Goal: Information Seeking & Learning: Learn about a topic

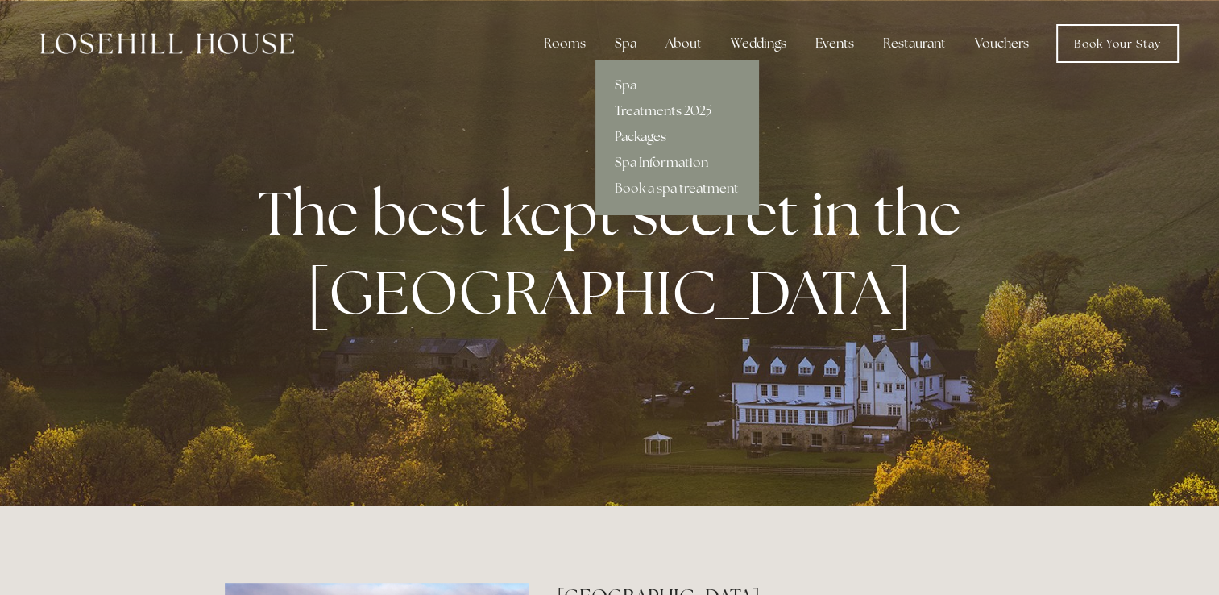
click at [641, 134] on link "Packages" at bounding box center [677, 137] width 163 height 26
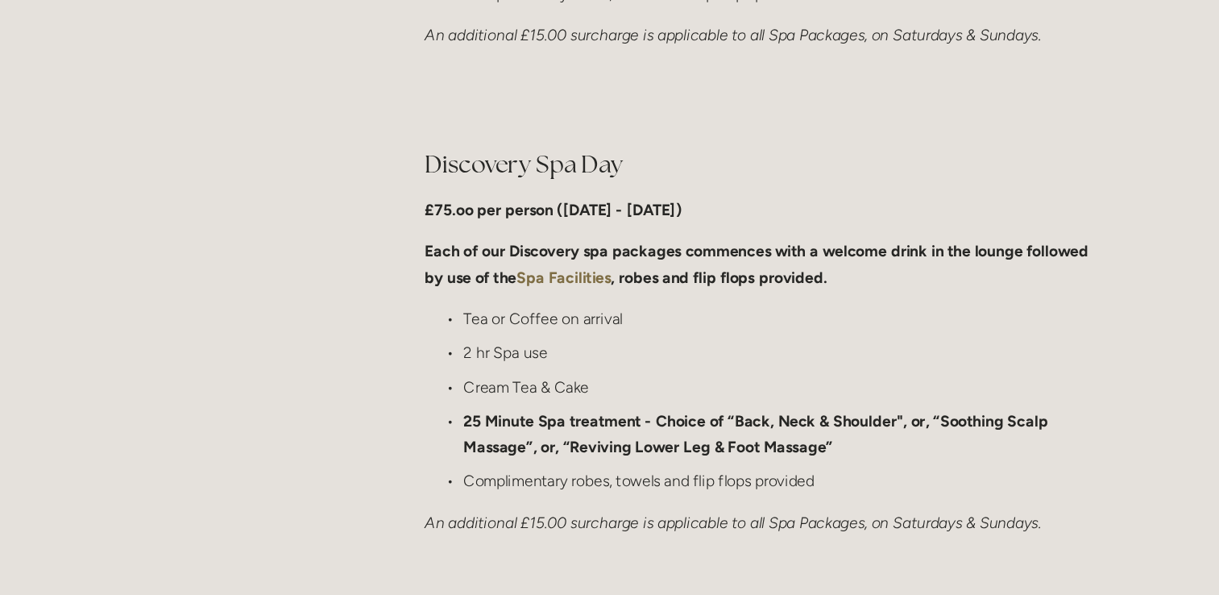
scroll to position [1185, 0]
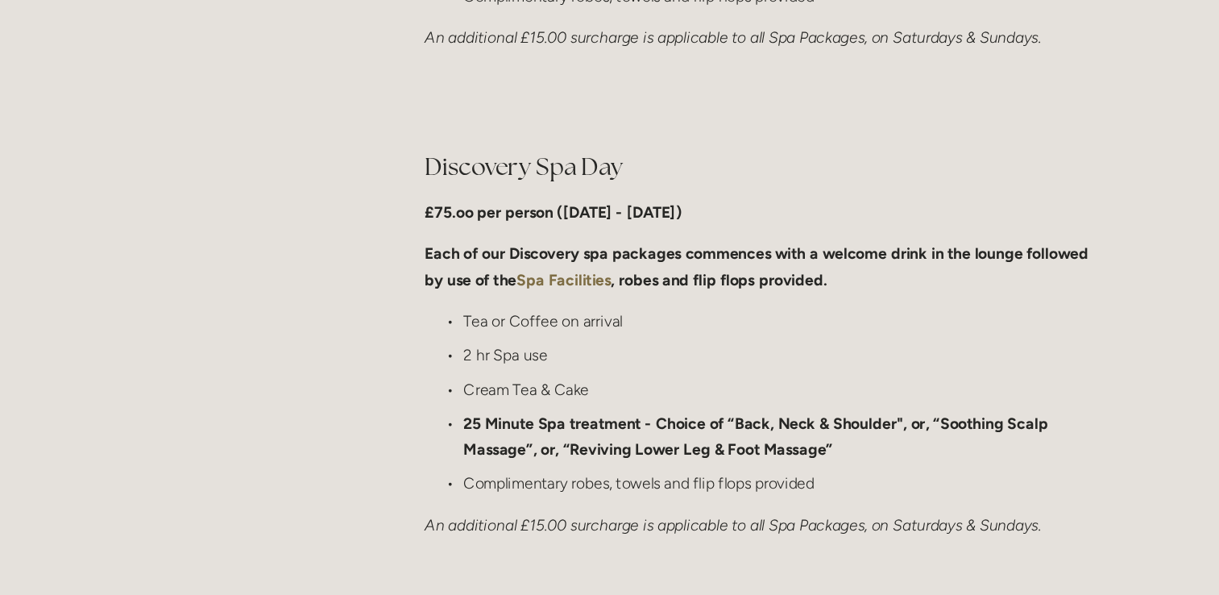
click at [547, 239] on strong "Spa Facilities" at bounding box center [546, 233] width 79 height 15
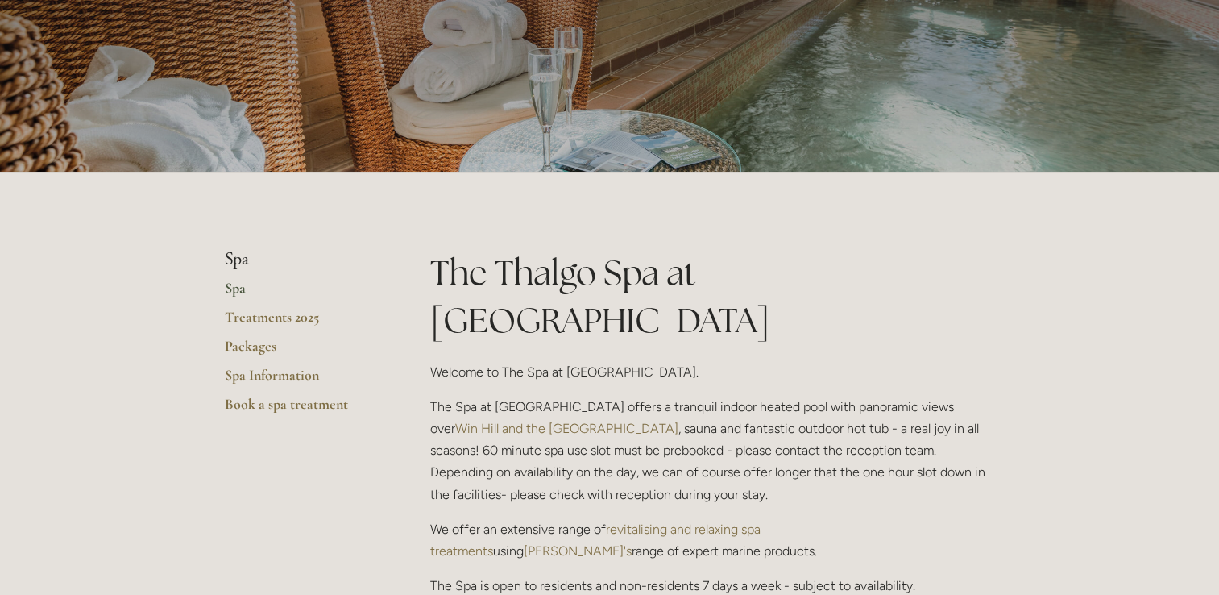
scroll to position [169, 0]
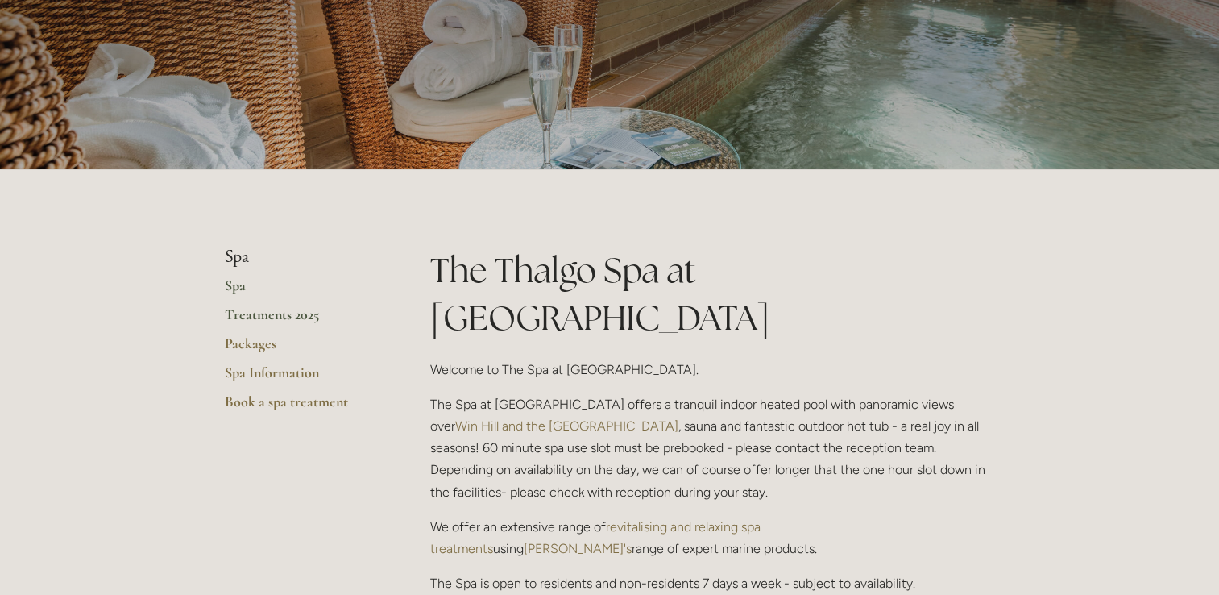
click at [284, 314] on link "Treatments 2025" at bounding box center [302, 319] width 154 height 29
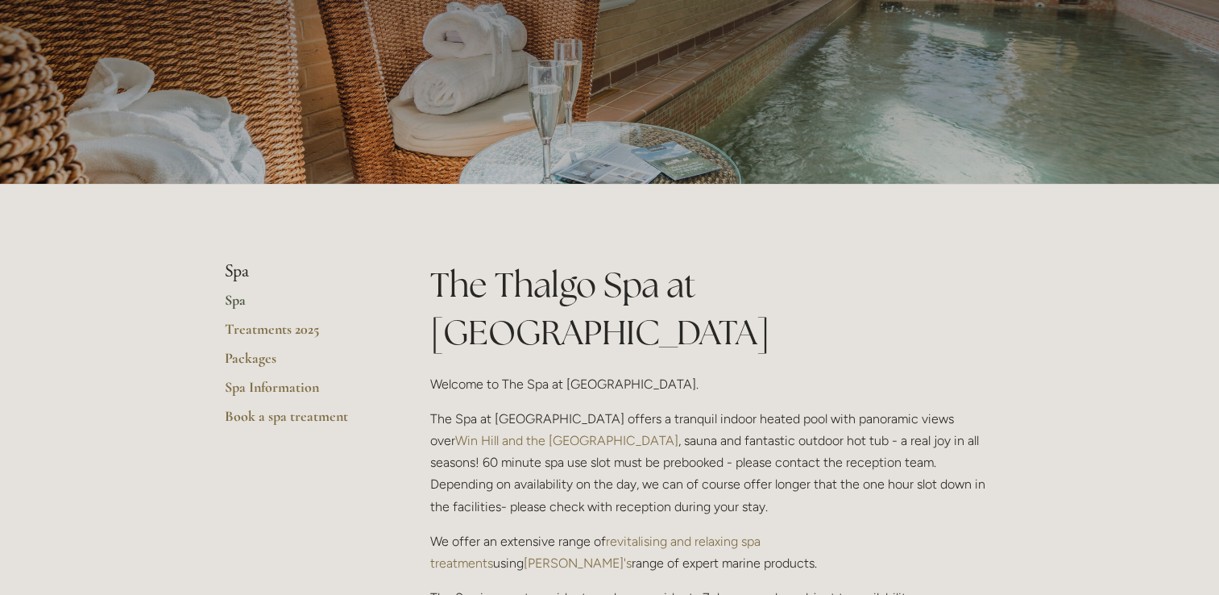
click at [239, 301] on link "Spa" at bounding box center [302, 305] width 154 height 29
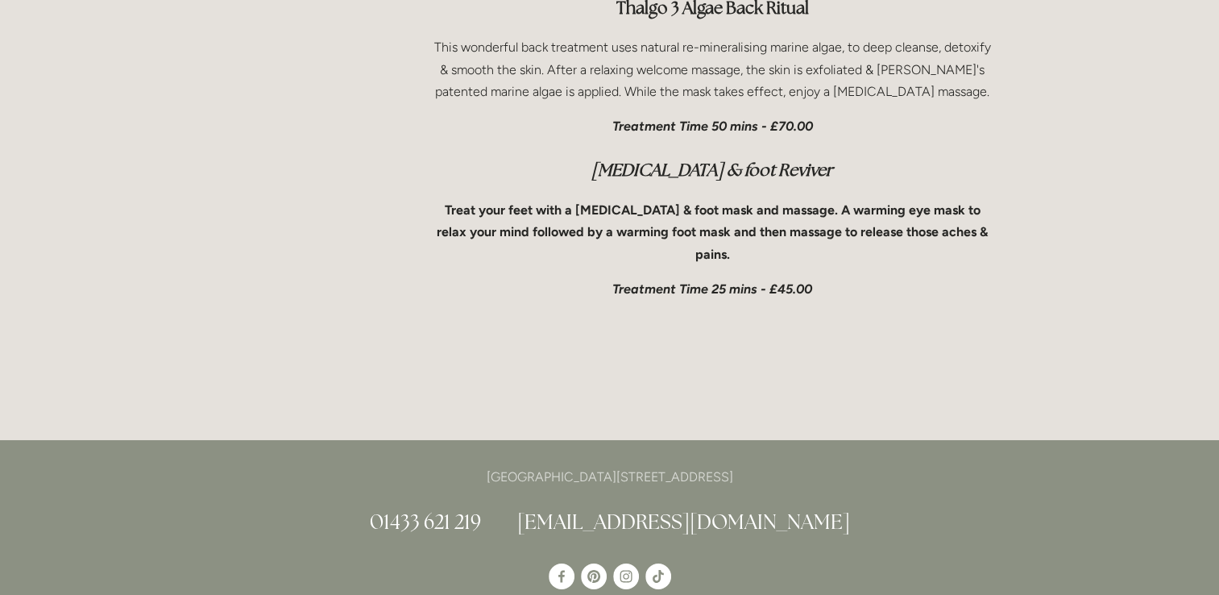
scroll to position [5515, 0]
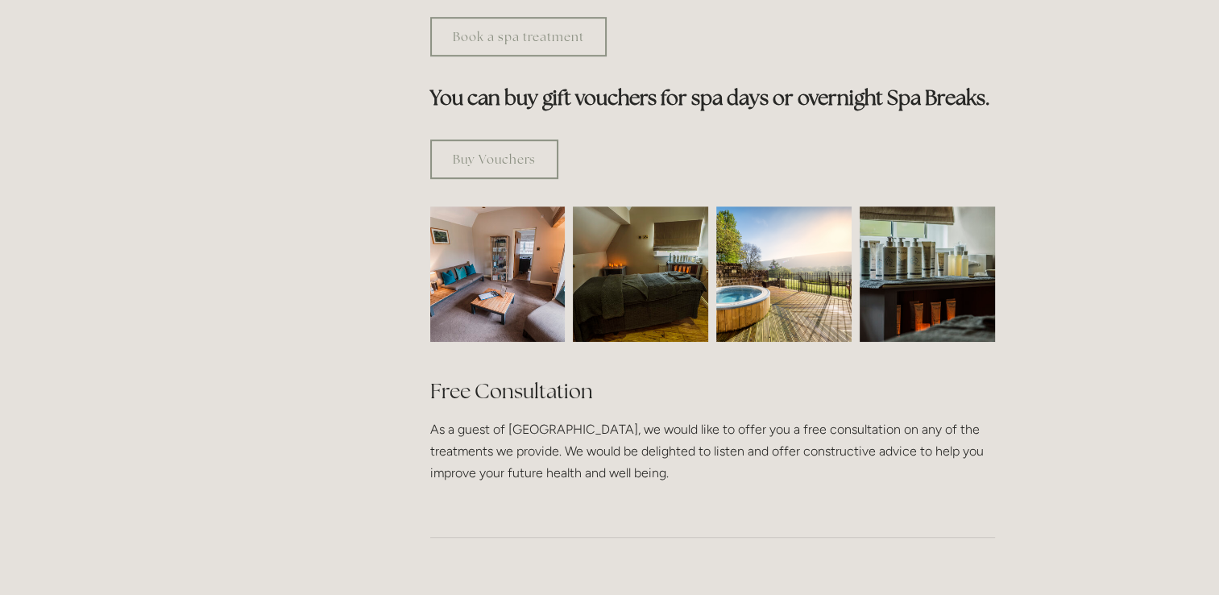
scroll to position [948, 0]
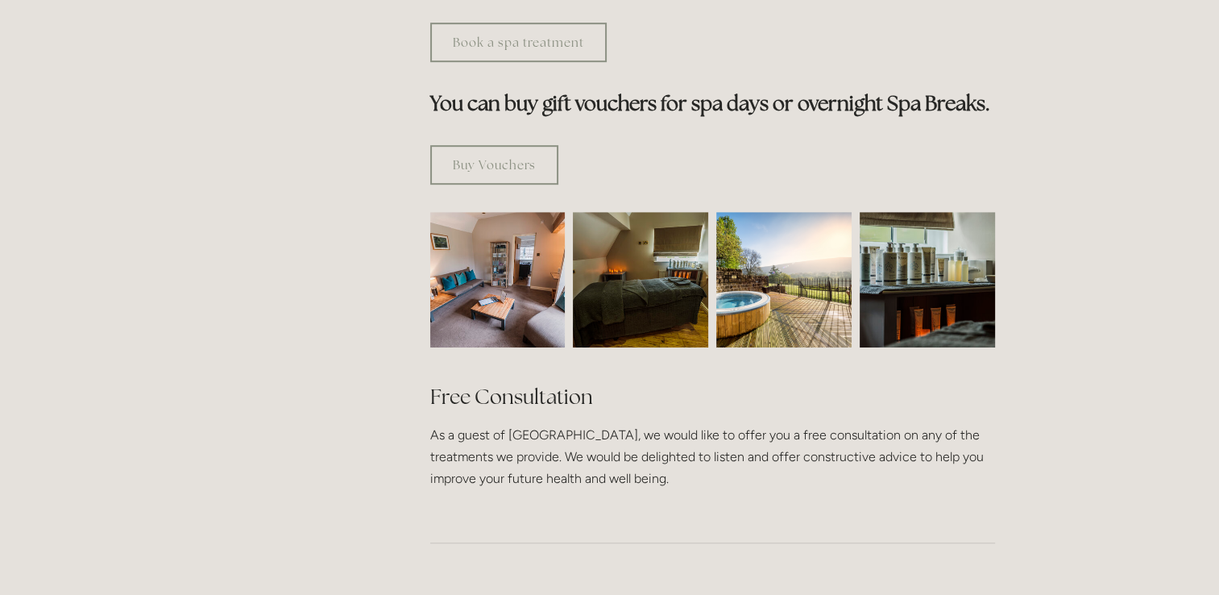
click at [541, 212] on img at bounding box center [497, 279] width 203 height 135
click at [788, 233] on img at bounding box center [783, 279] width 135 height 135
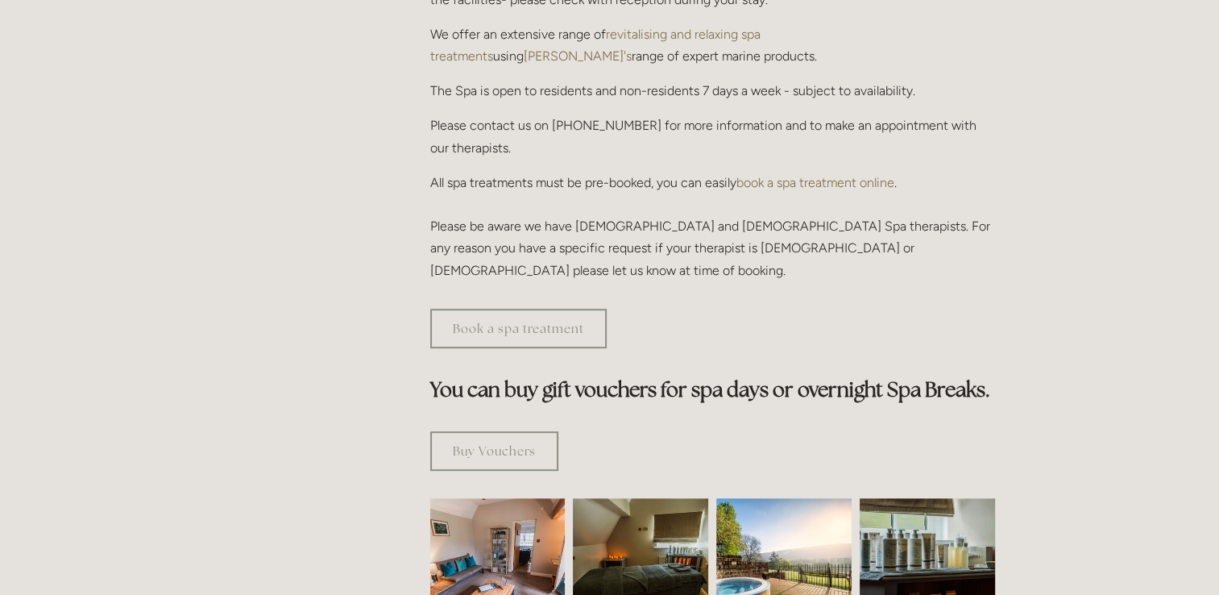
scroll to position [868, 0]
